Goal: Obtain resource: Download file/media

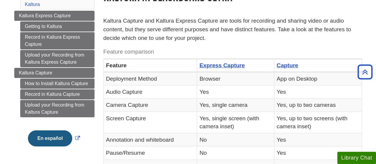
scroll to position [56, 0]
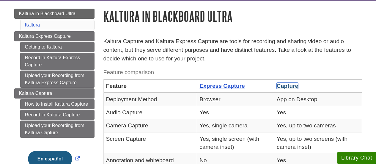
click at [288, 88] on link "Capture" at bounding box center [287, 86] width 22 height 6
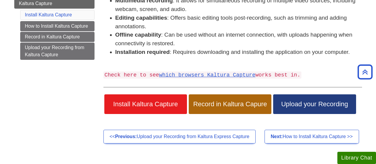
scroll to position [135, 0]
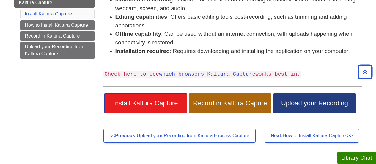
click at [165, 106] on span "Install Kaltura Capture" at bounding box center [146, 103] width 74 height 8
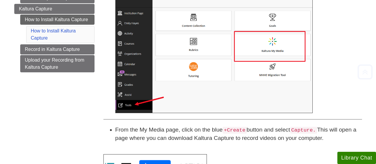
scroll to position [135, 0]
